Goal: Find specific page/section: Find specific page/section

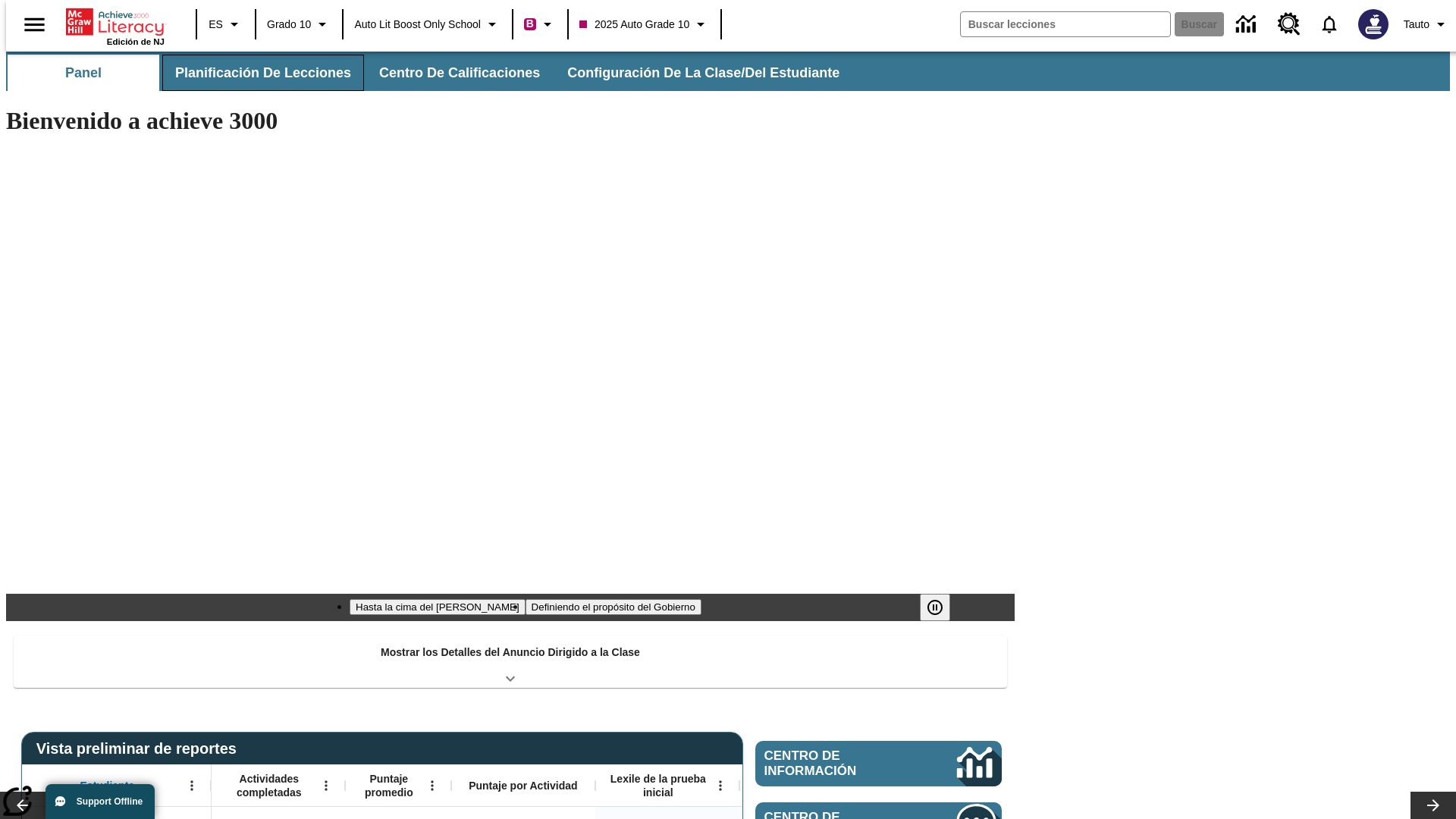
click at [254, 73] on button "Planificación de lecciones" at bounding box center [263, 73] width 202 height 37
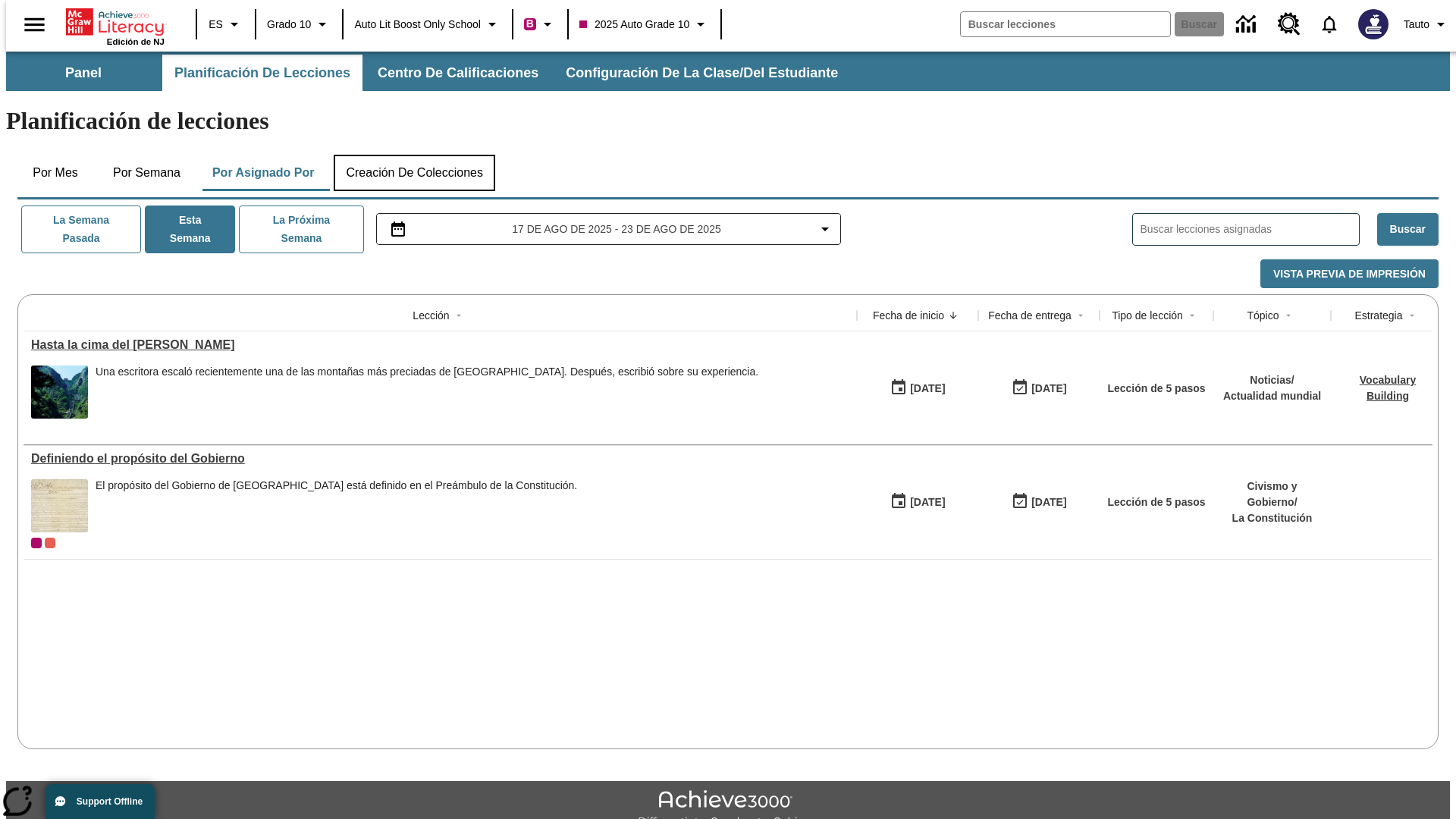
click at [414, 155] on button "Creación de colecciones" at bounding box center [414, 173] width 161 height 37
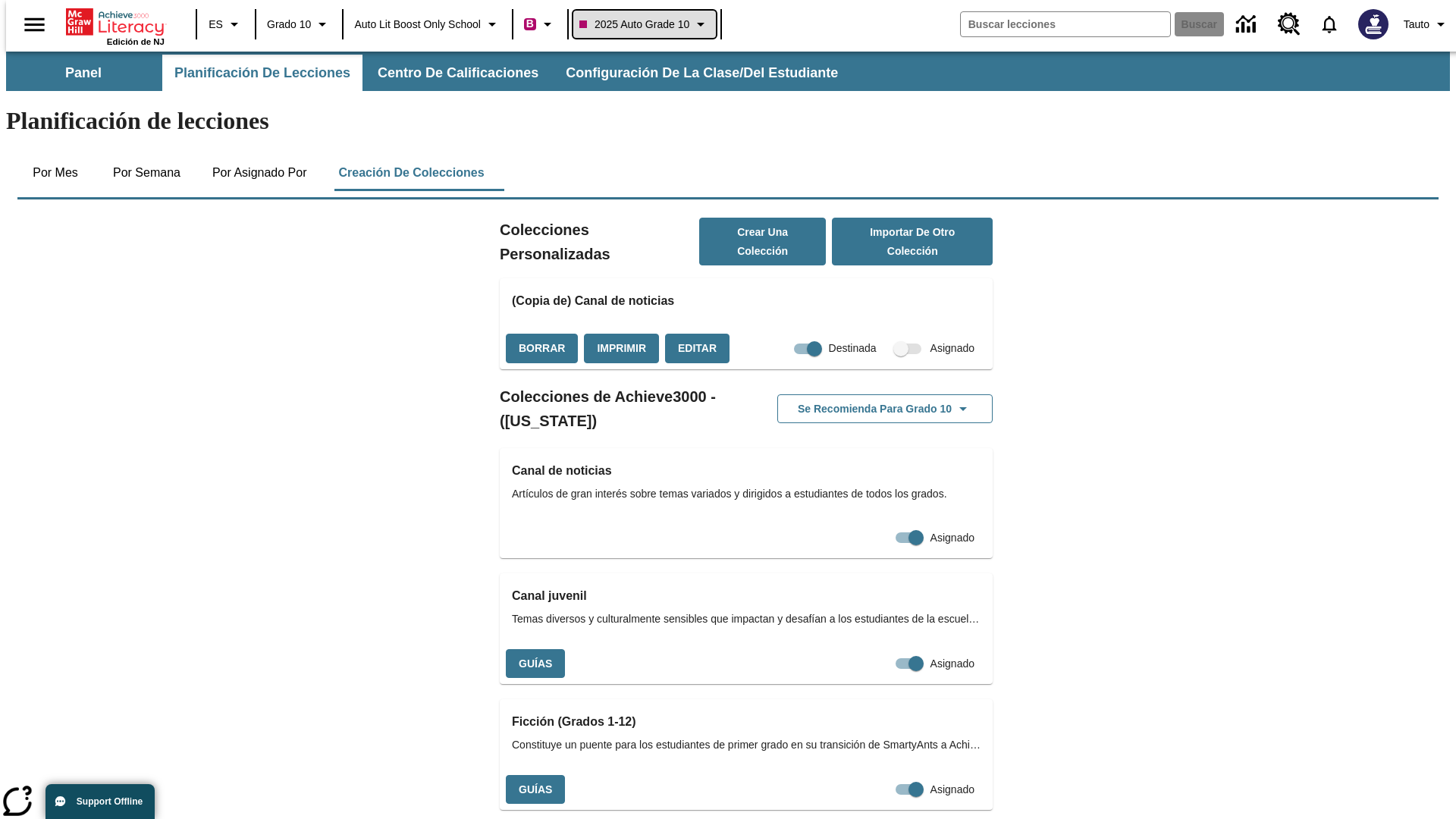
click at [649, 24] on span "2025 Auto Grade 10" at bounding box center [634, 24] width 110 height 16
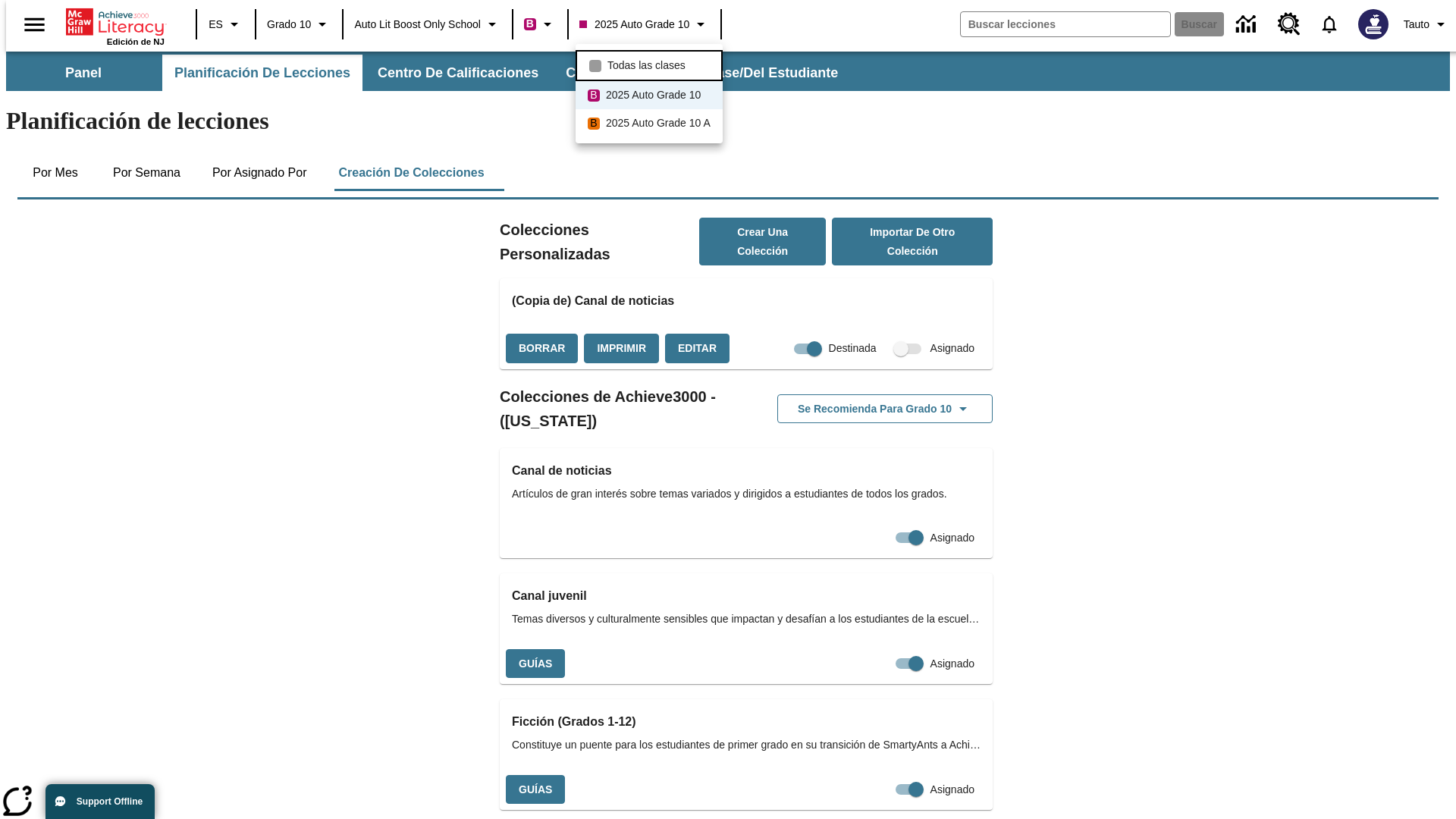
click at [651, 64] on span "Todas las clases" at bounding box center [647, 66] width 78 height 16
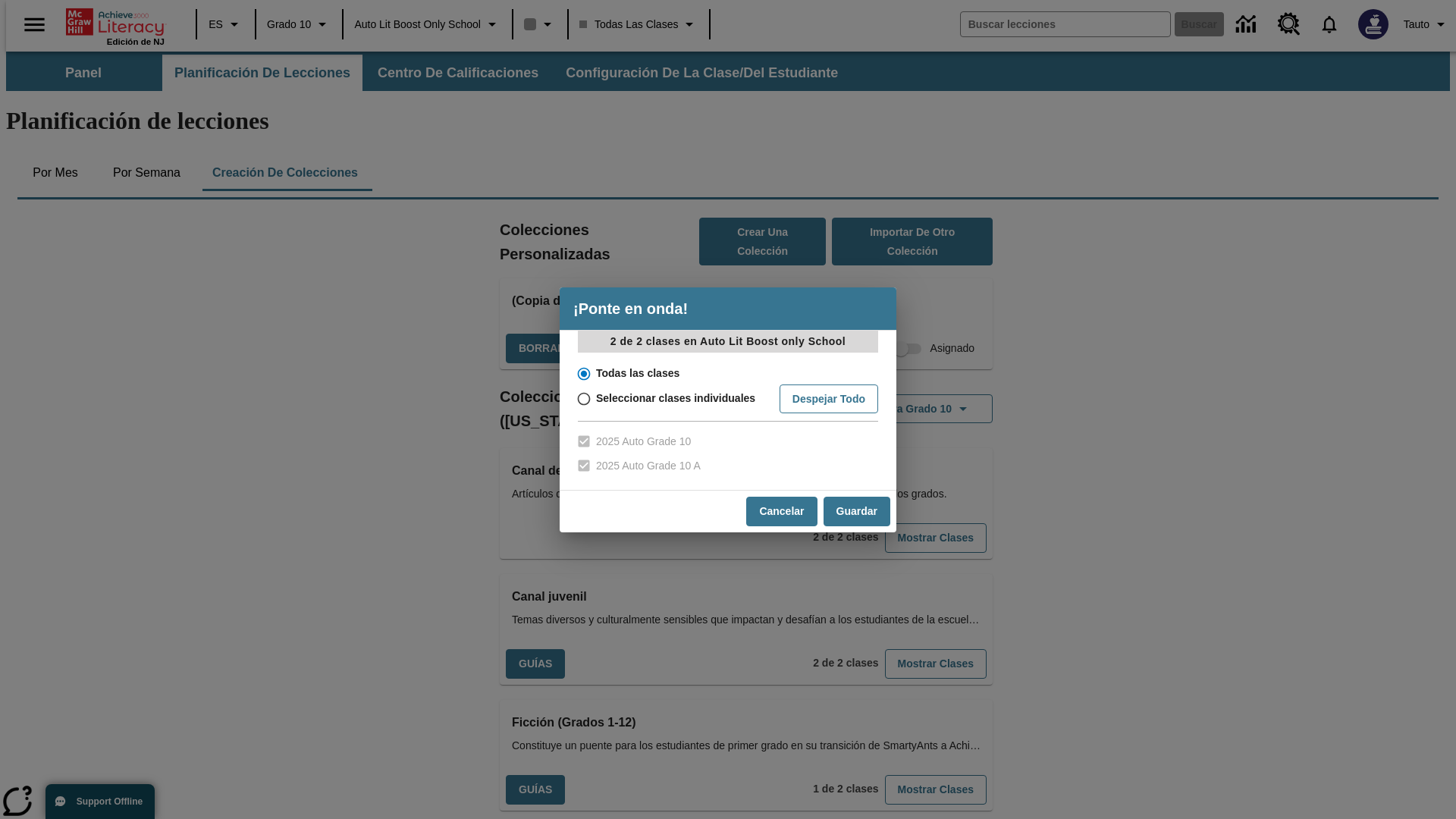
scroll to position [446, 0]
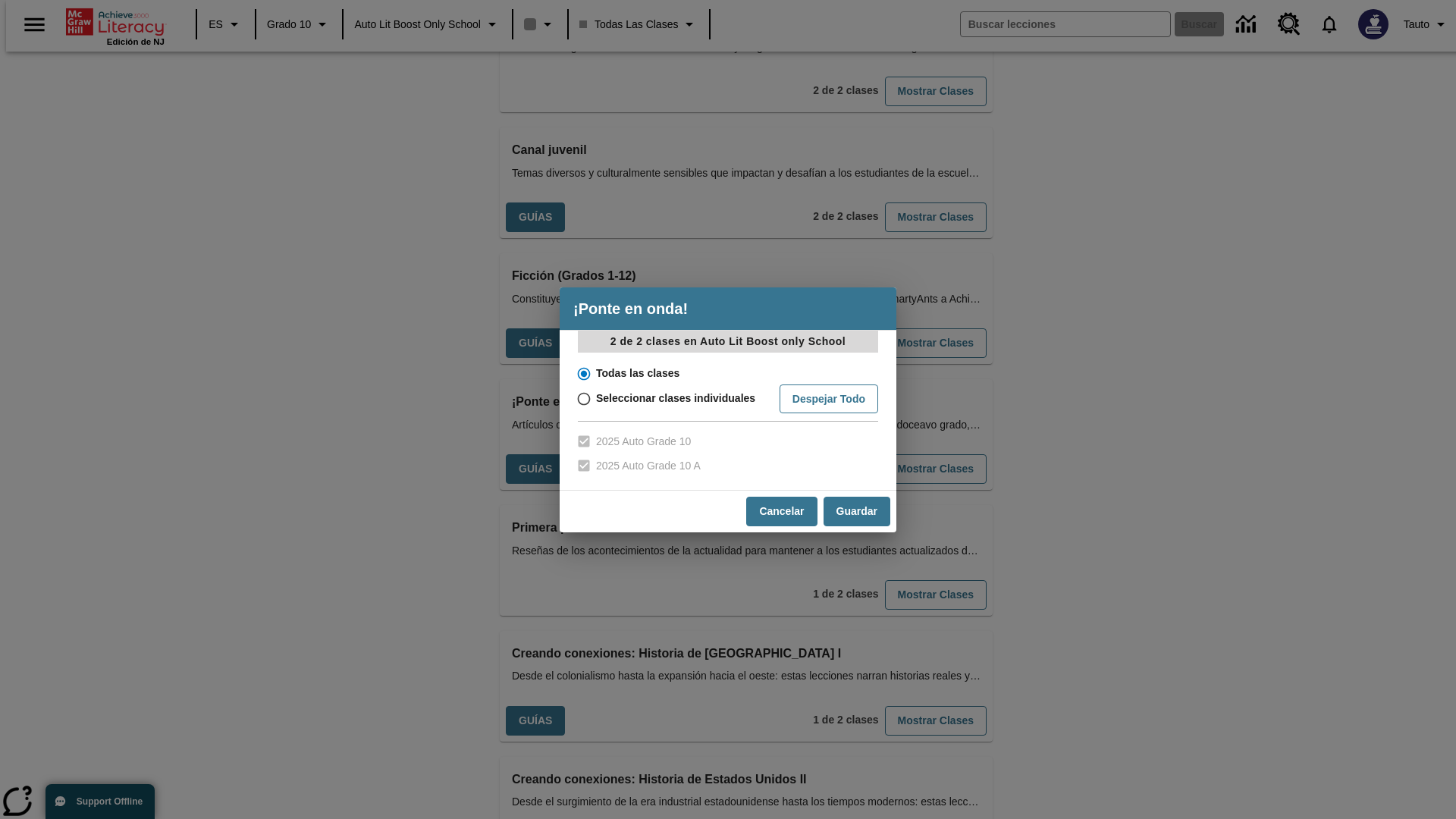
click at [583, 373] on input "Todas las clases" at bounding box center [583, 374] width 27 height 21
click at [781, 511] on button "Cancelar" at bounding box center [781, 511] width 71 height 30
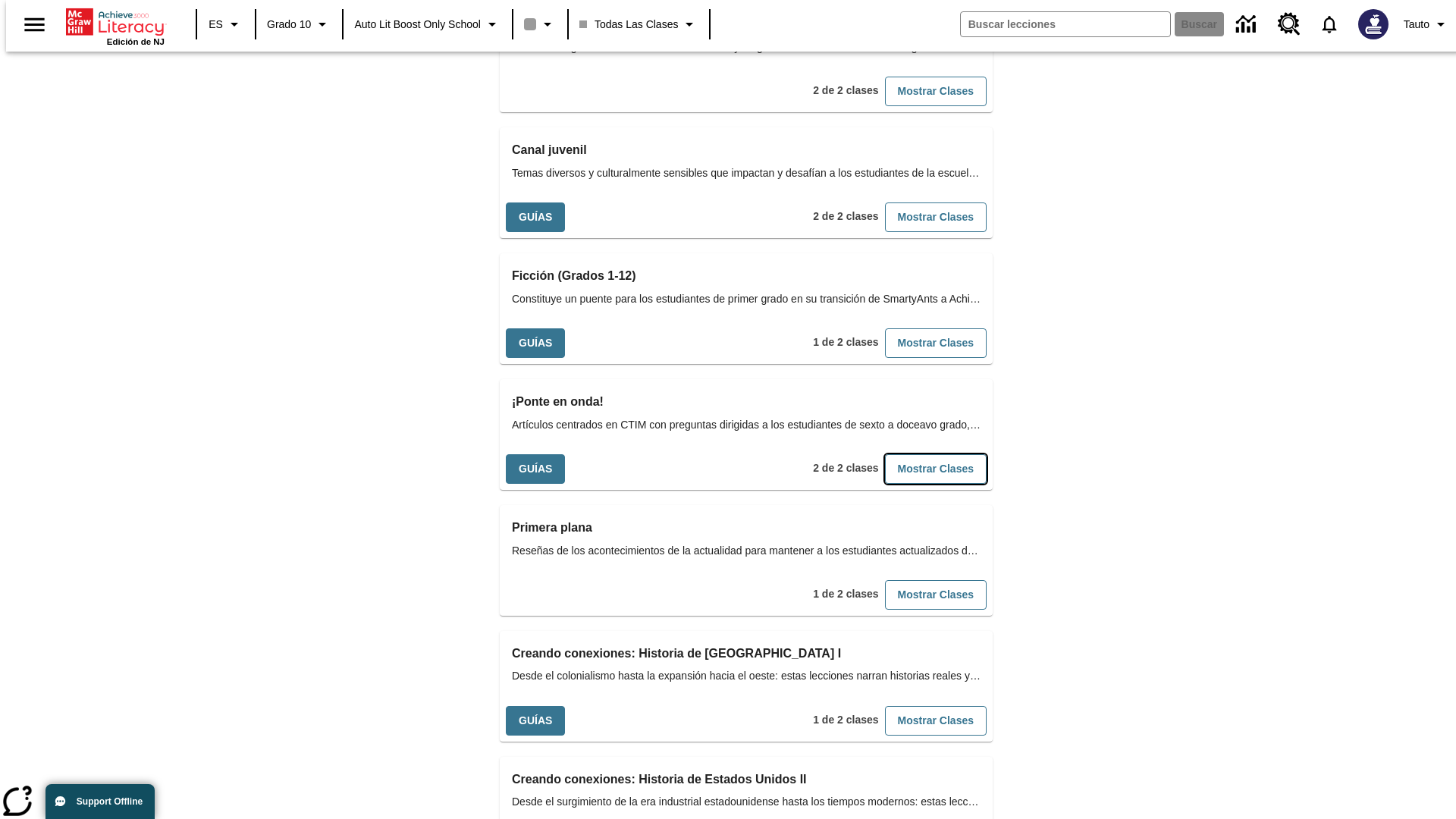
click at [911, 454] on button "Mostrar Clases" at bounding box center [935, 469] width 101 height 30
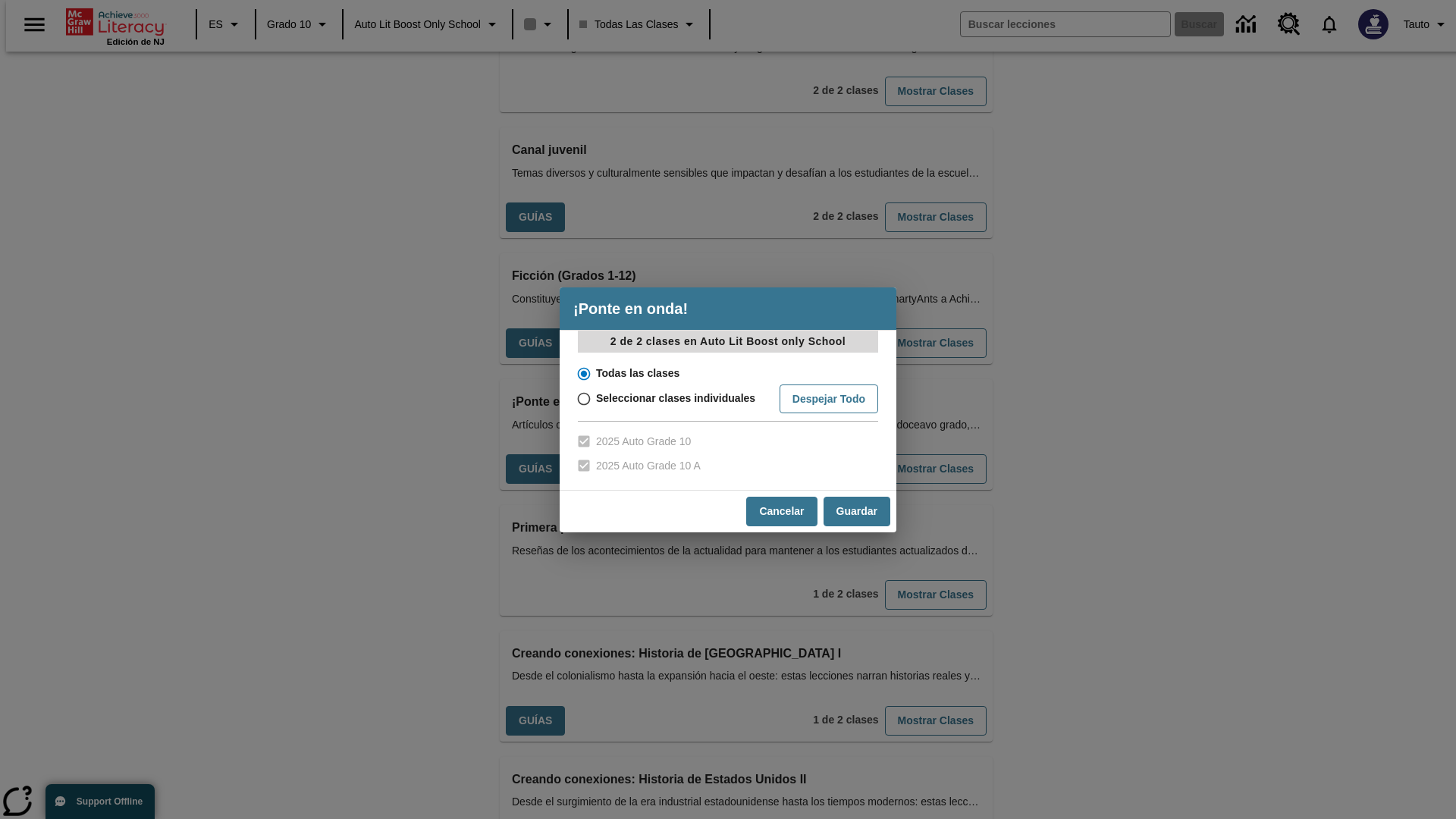
click at [583, 373] on input "Todas las clases" at bounding box center [583, 374] width 27 height 21
click at [856, 511] on button "Guardar" at bounding box center [857, 511] width 67 height 30
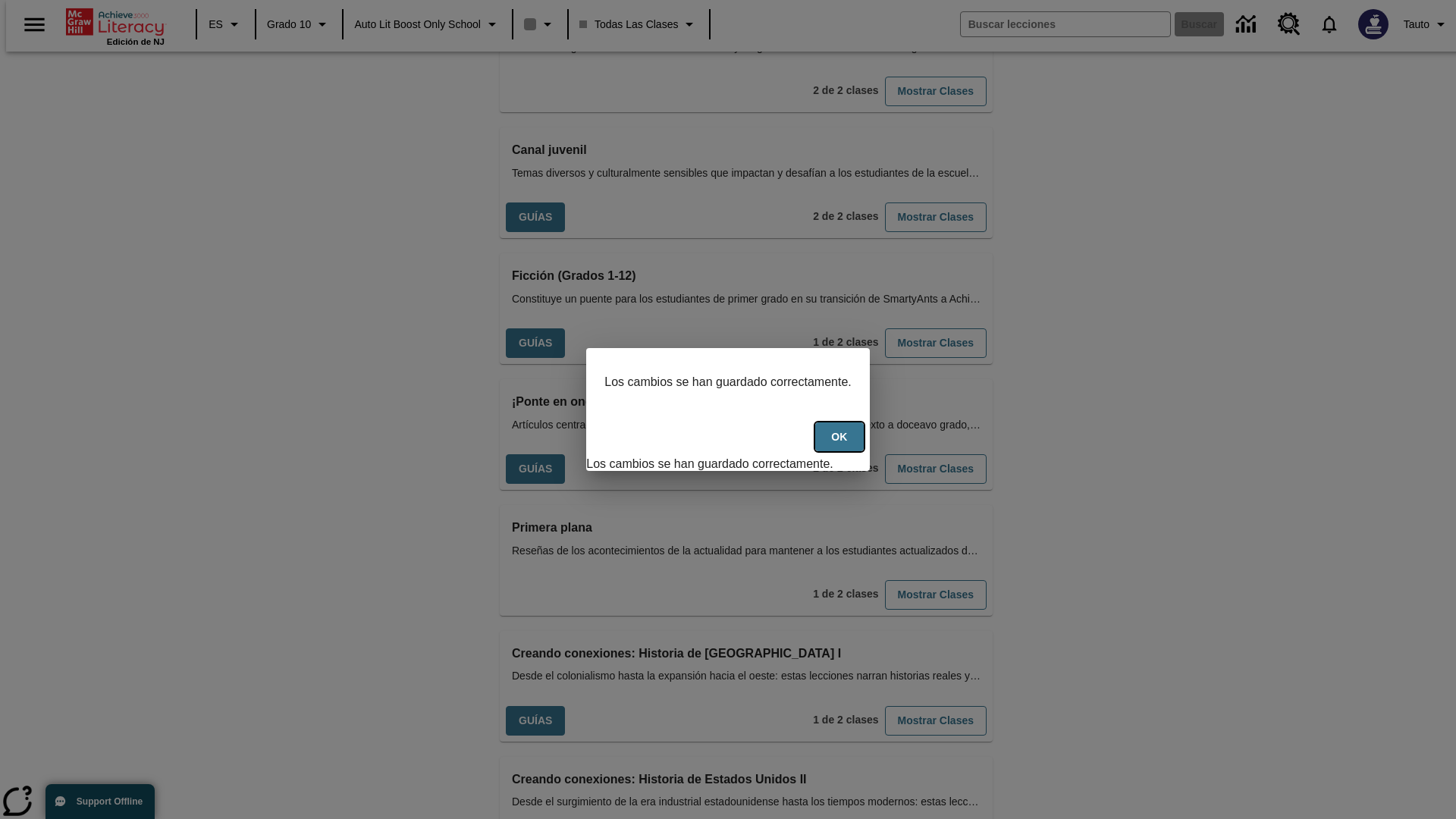
click at [847, 445] on button "OK" at bounding box center [839, 437] width 49 height 30
